Goal: Transaction & Acquisition: Purchase product/service

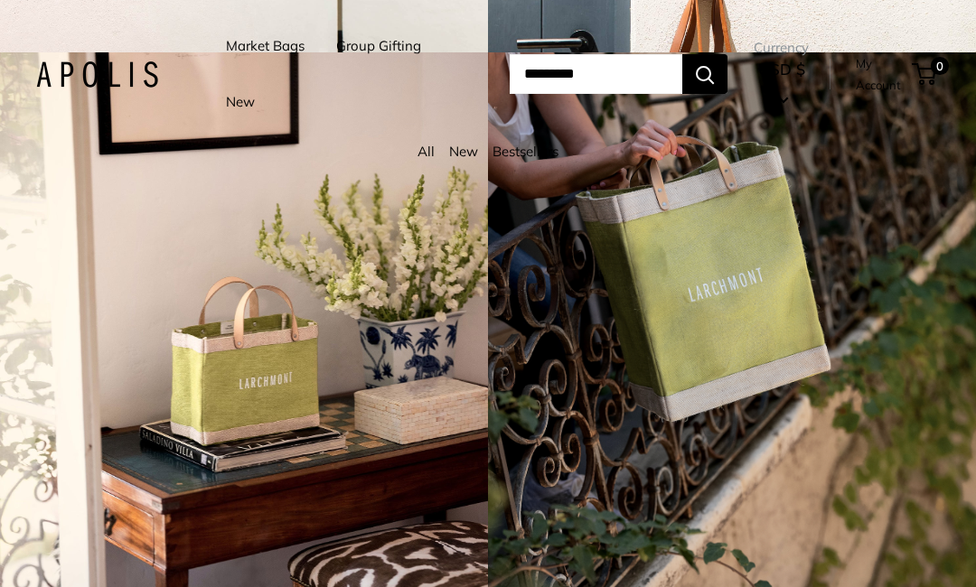
click at [282, 54] on link "Market Bags" at bounding box center [265, 45] width 79 height 25
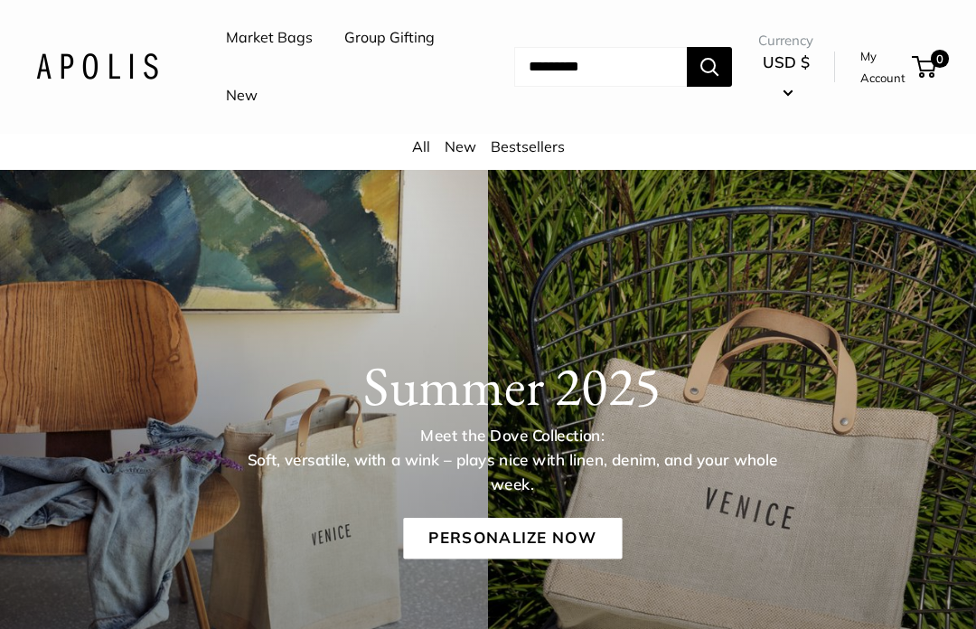
click at [524, 151] on link "Bestsellers" at bounding box center [528, 146] width 74 height 18
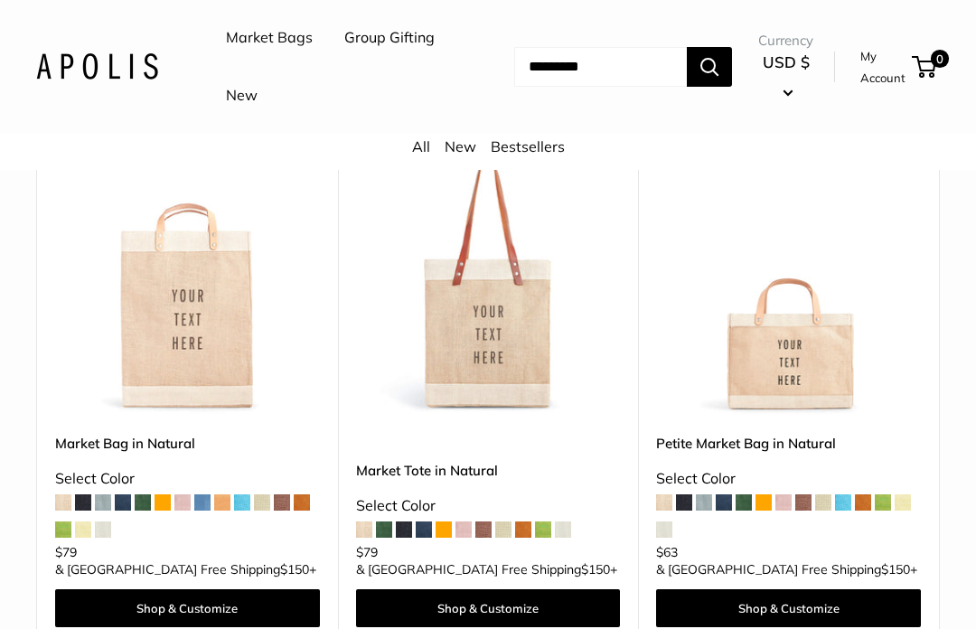
scroll to position [246, 0]
click at [475, 589] on link "Shop & Customize" at bounding box center [488, 608] width 265 height 38
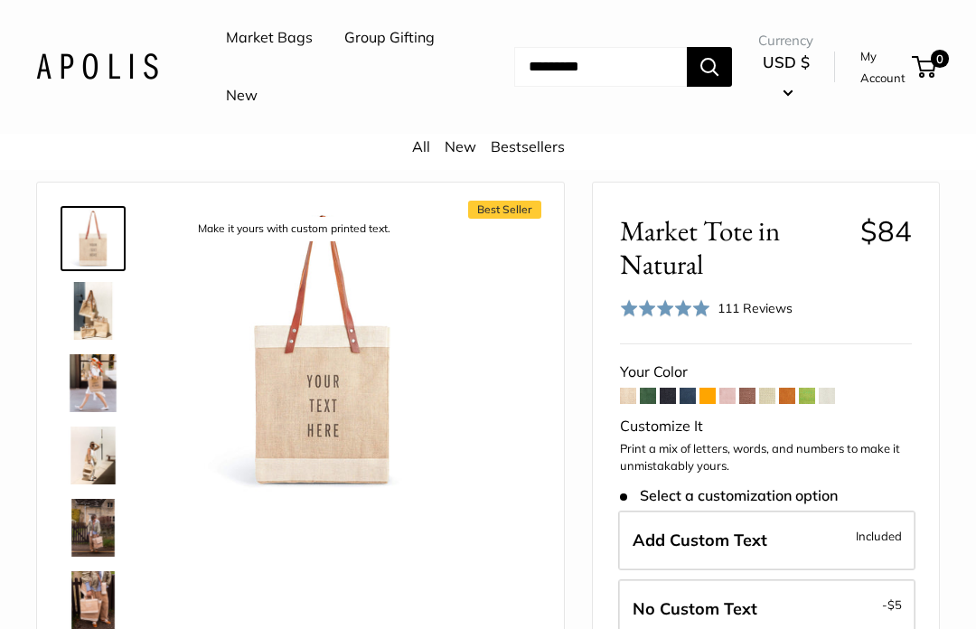
scroll to position [34, 0]
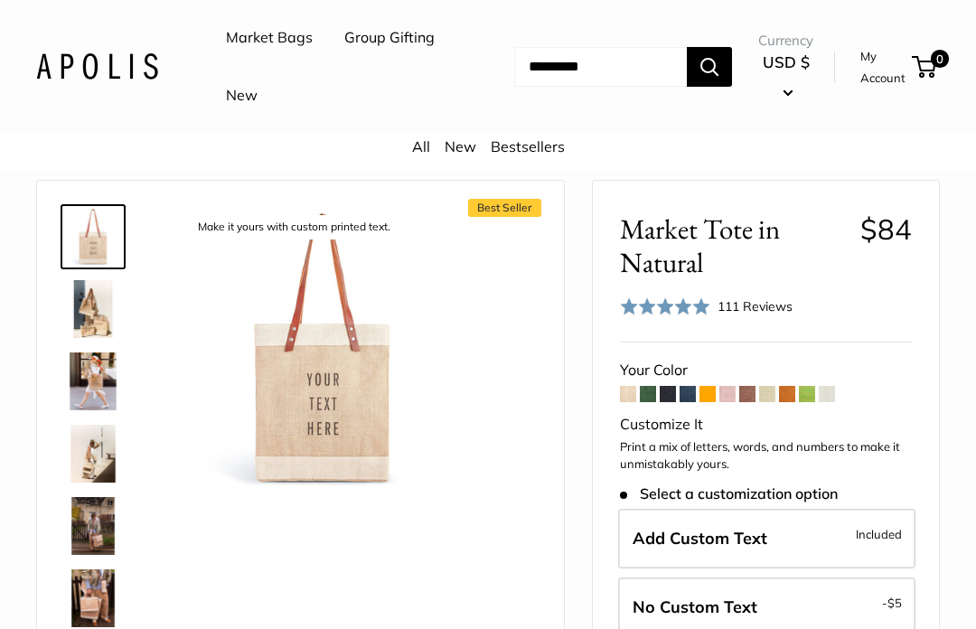
click at [98, 307] on img at bounding box center [93, 309] width 58 height 58
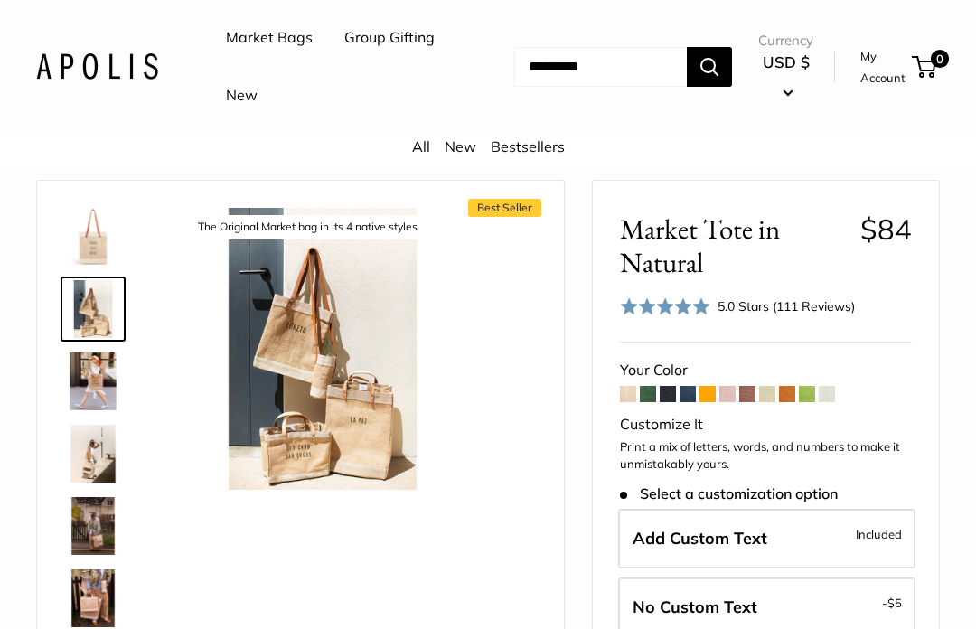
click at [99, 377] on img at bounding box center [93, 381] width 58 height 58
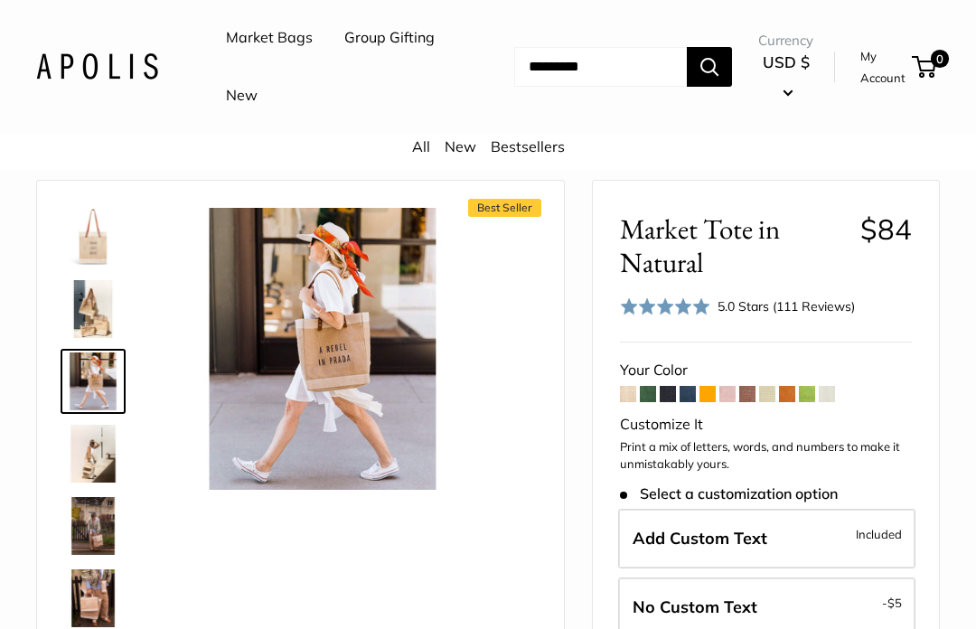
click at [94, 452] on img at bounding box center [93, 454] width 58 height 58
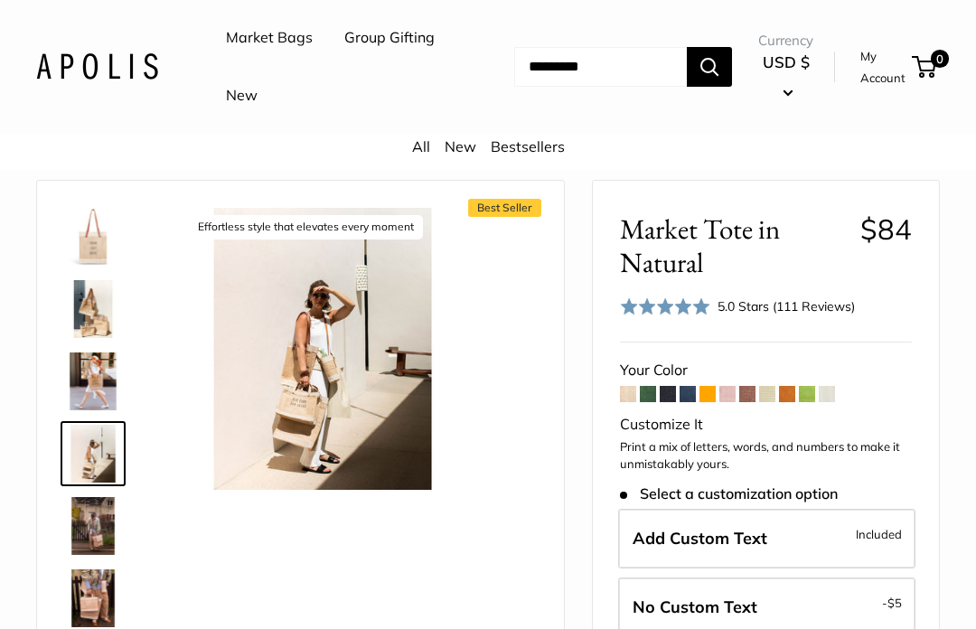
click at [90, 530] on img at bounding box center [93, 526] width 58 height 58
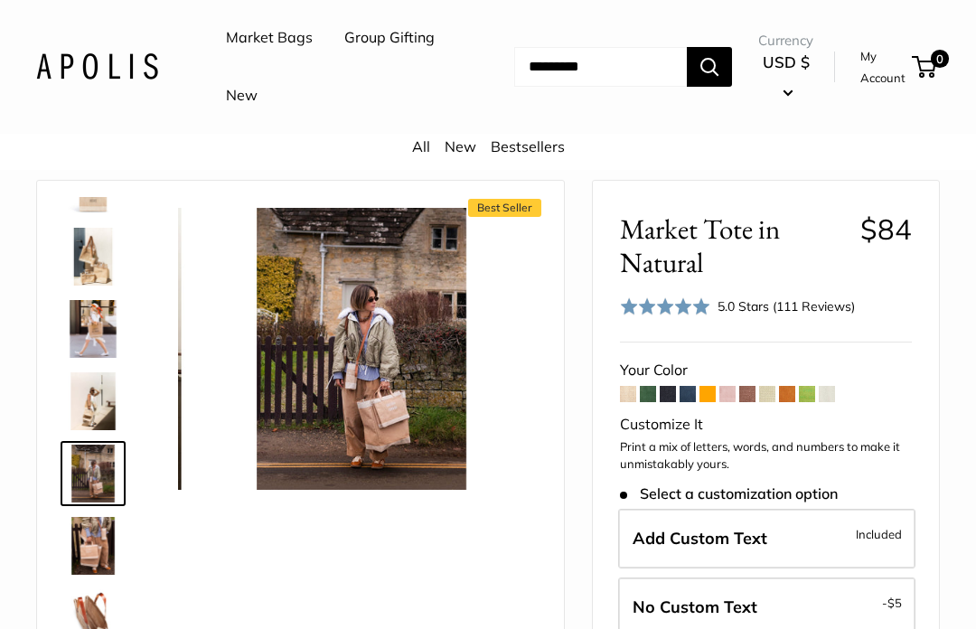
scroll to position [56, 0]
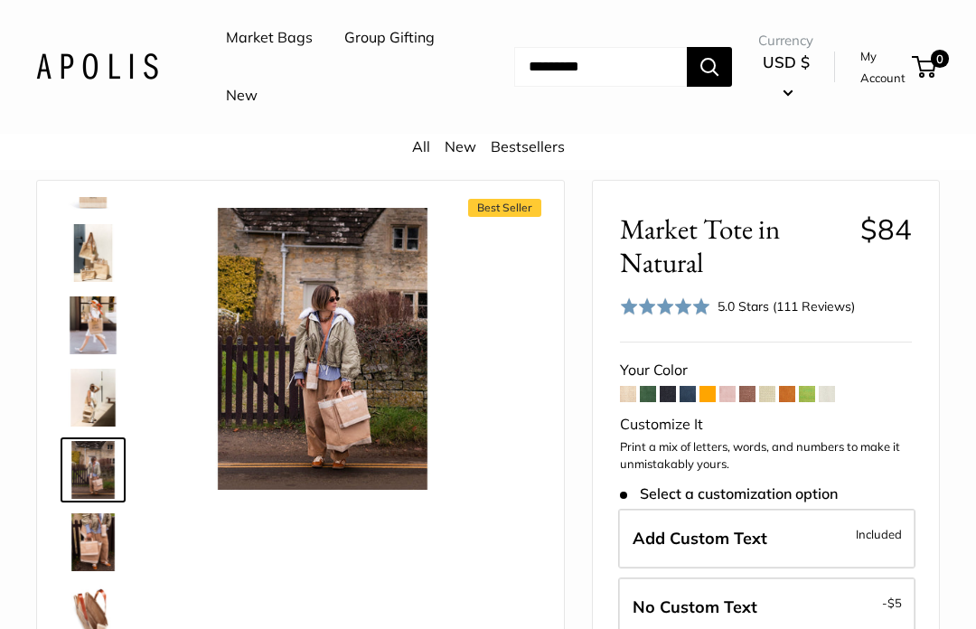
click at [95, 541] on img at bounding box center [93, 542] width 58 height 58
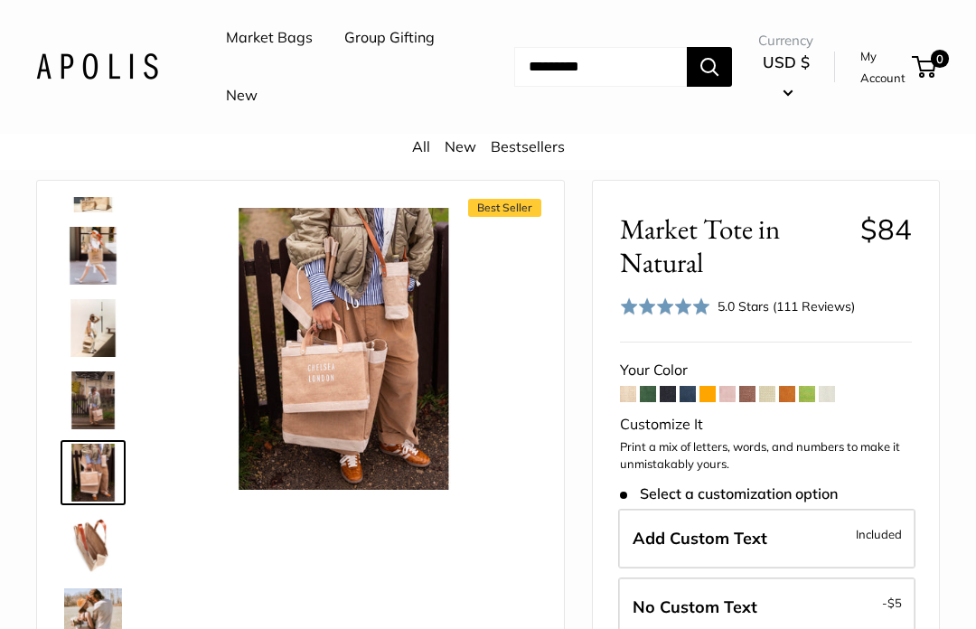
scroll to position [128, 0]
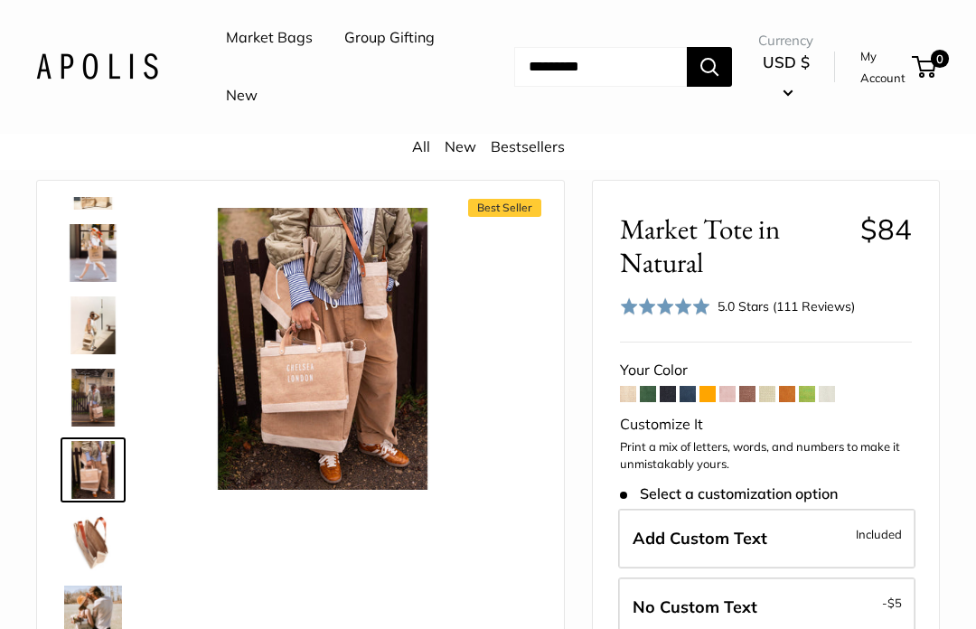
click at [95, 540] on img at bounding box center [93, 542] width 58 height 58
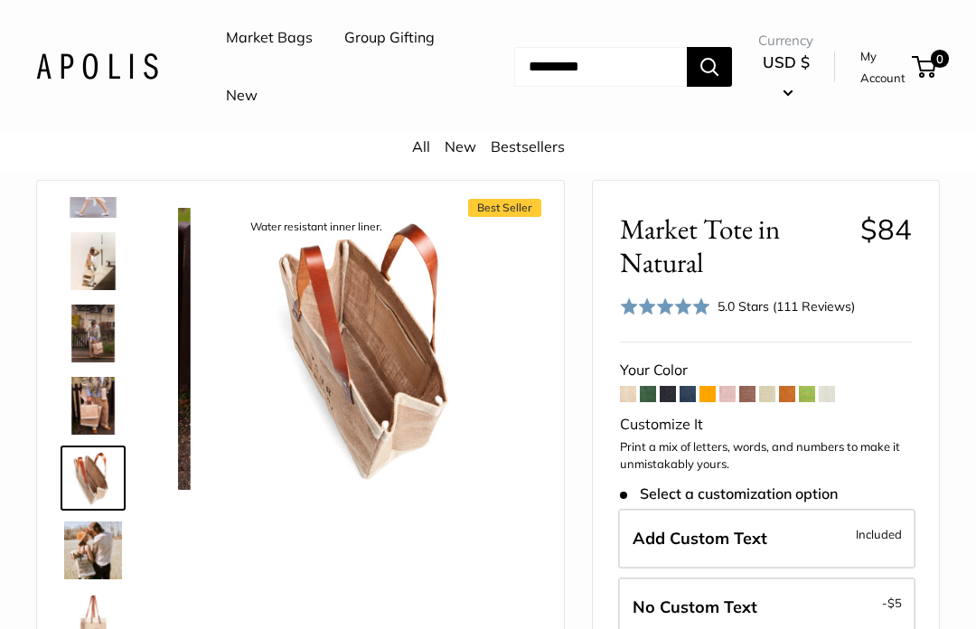
scroll to position [201, 0]
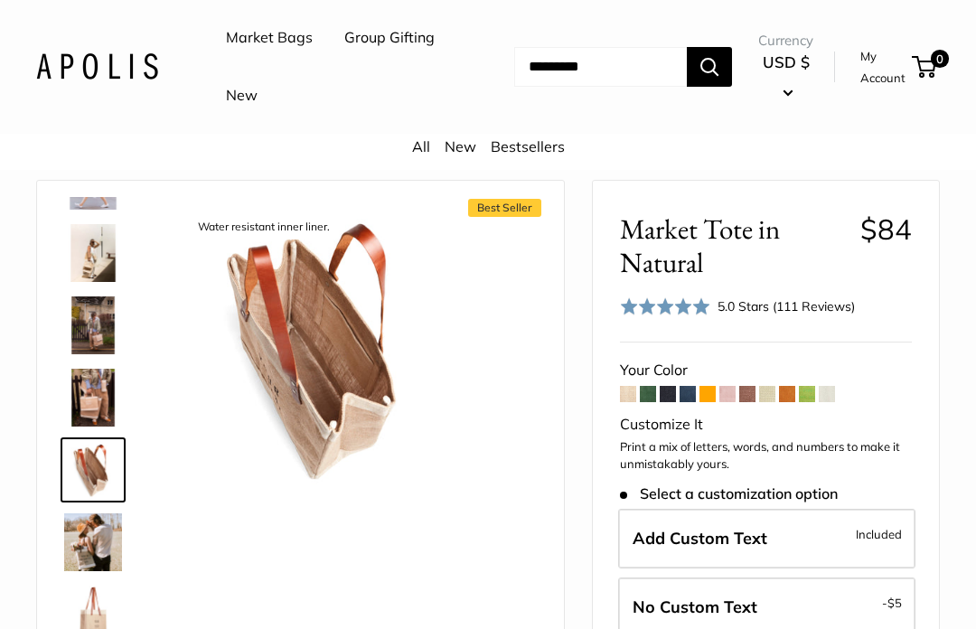
click at [99, 546] on img at bounding box center [93, 542] width 58 height 58
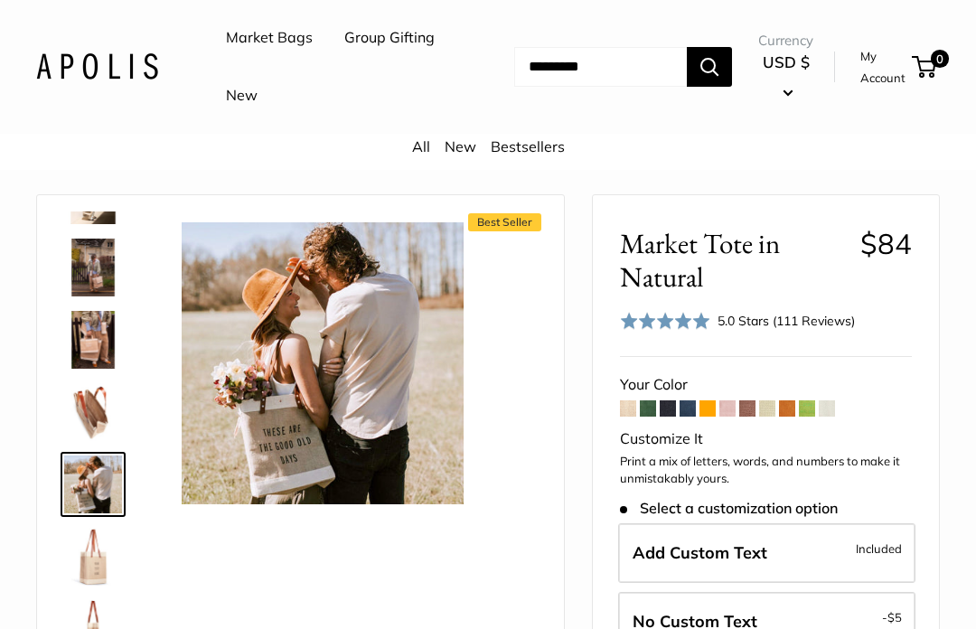
scroll to position [0, 0]
